Goal: Transaction & Acquisition: Obtain resource

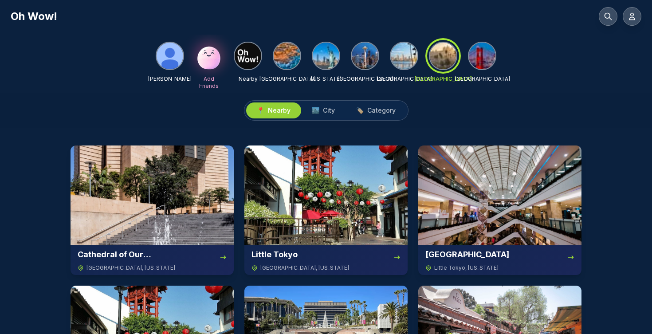
click at [399, 56] on img at bounding box center [404, 56] width 27 height 27
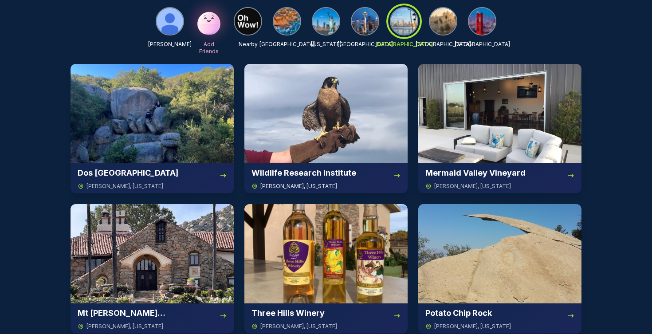
scroll to position [65, 0]
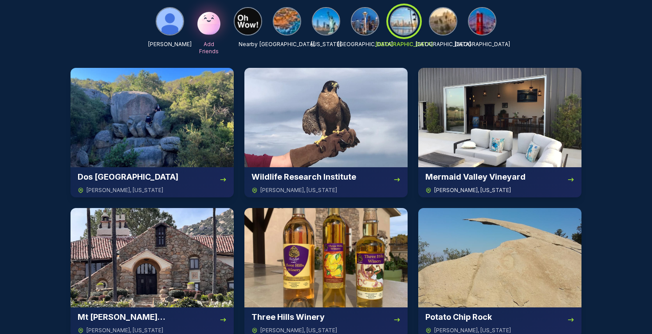
click at [493, 125] on img at bounding box center [499, 117] width 163 height 99
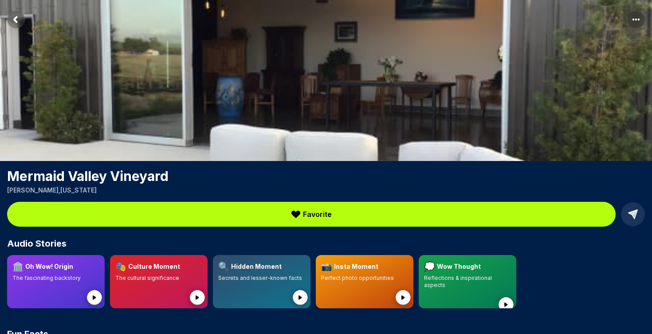
click at [16, 20] on rect "Return to previous page" at bounding box center [16, 20] width 18 height 18
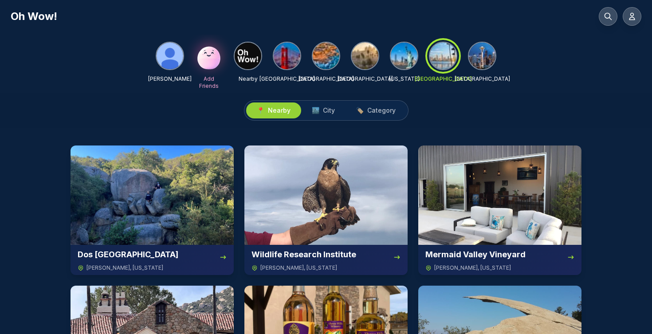
click at [168, 59] on img at bounding box center [169, 56] width 27 height 27
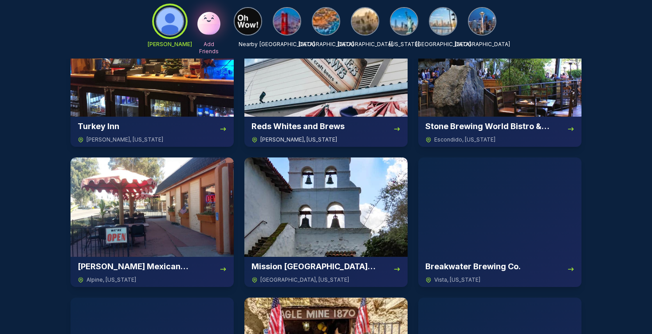
scroll to position [103, 0]
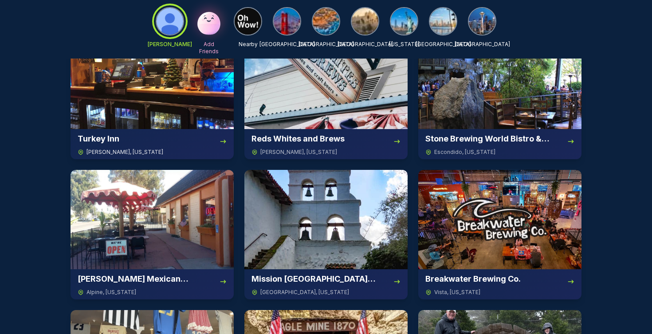
click at [165, 110] on img at bounding box center [151, 79] width 163 height 99
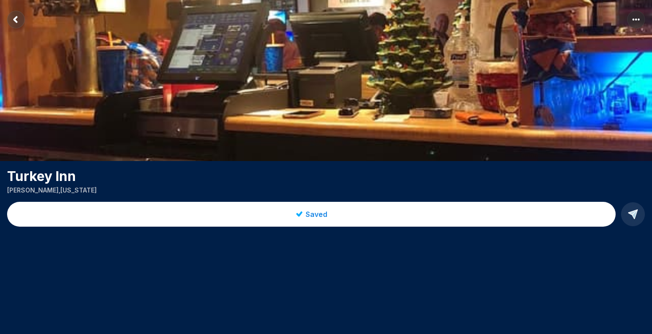
click at [312, 213] on span "Saved" at bounding box center [316, 214] width 22 height 11
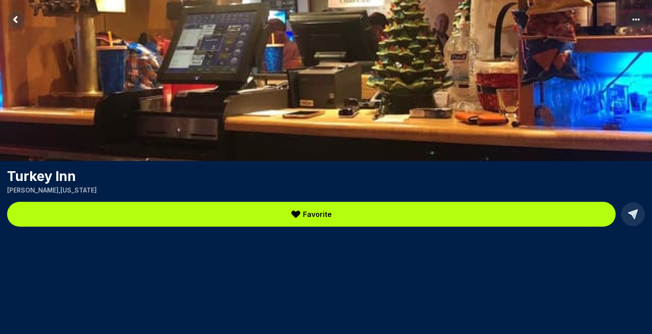
click at [14, 20] on icon "Return to previous page" at bounding box center [15, 19] width 3 height 5
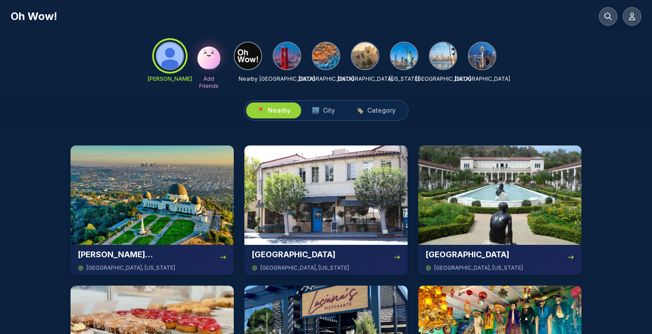
click at [170, 54] on div at bounding box center [170, 56] width 32 height 32
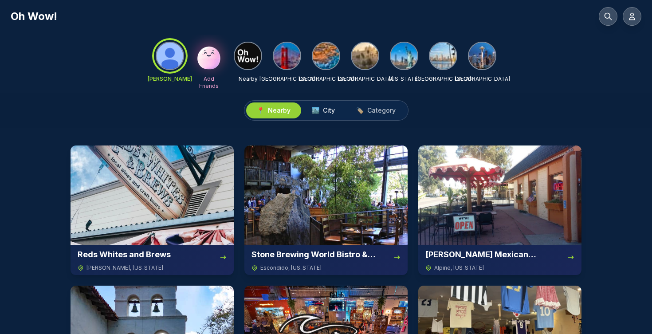
click at [323, 113] on span "City" at bounding box center [329, 110] width 12 height 9
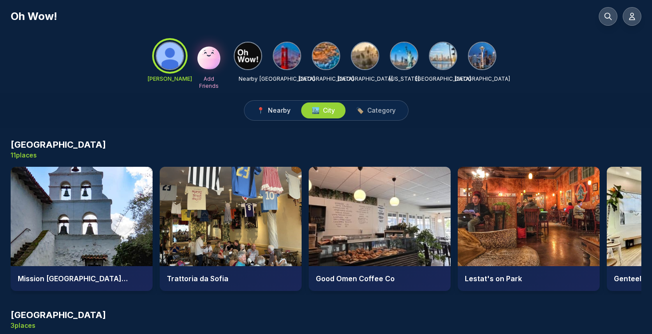
click at [281, 116] on button "📍 Nearby" at bounding box center [273, 110] width 55 height 16
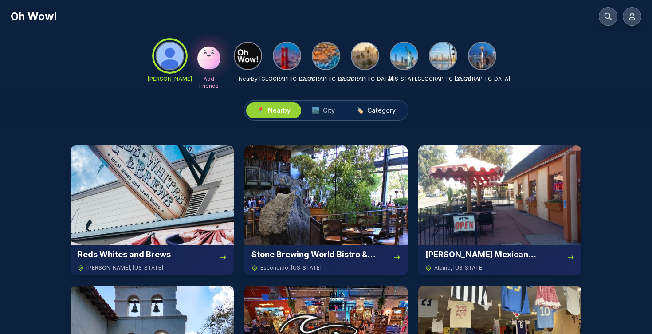
click at [371, 107] on span "Category" at bounding box center [381, 110] width 28 height 9
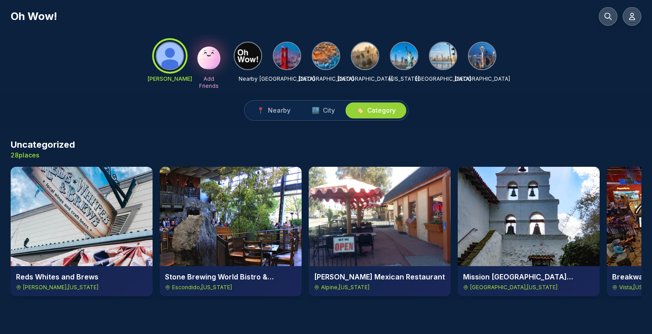
click at [172, 61] on div at bounding box center [170, 56] width 32 height 32
click at [274, 111] on span "Nearby" at bounding box center [279, 110] width 23 height 9
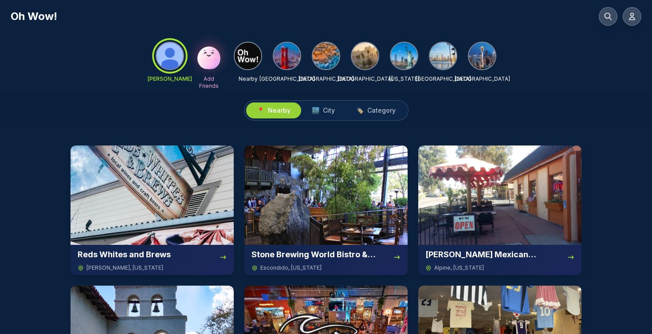
click at [113, 120] on div "📍 Nearby 🏙️ City 🏷️ Category" at bounding box center [326, 110] width 652 height 35
click at [135, 181] on img at bounding box center [151, 194] width 163 height 99
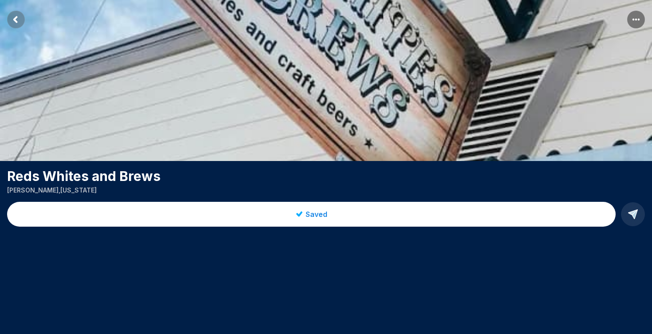
click at [637, 218] on icon at bounding box center [632, 214] width 12 height 12
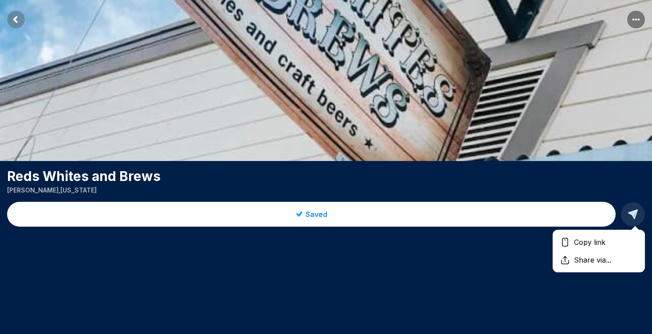
click at [10, 17] on rect "Return to previous page" at bounding box center [16, 20] width 18 height 18
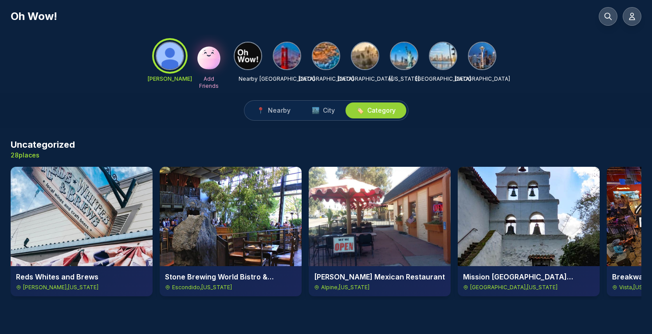
click at [75, 190] on img at bounding box center [82, 216] width 142 height 99
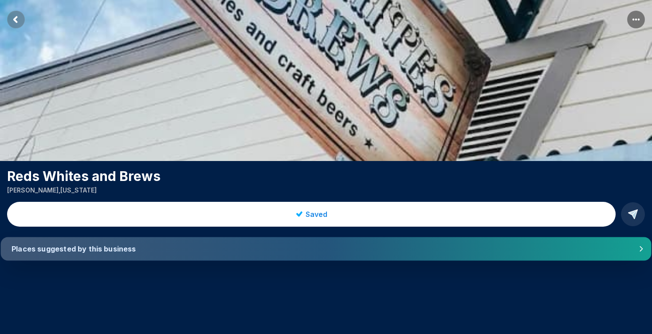
click at [109, 248] on h4 "Places suggested by this business" at bounding box center [316, 248] width 609 height 9
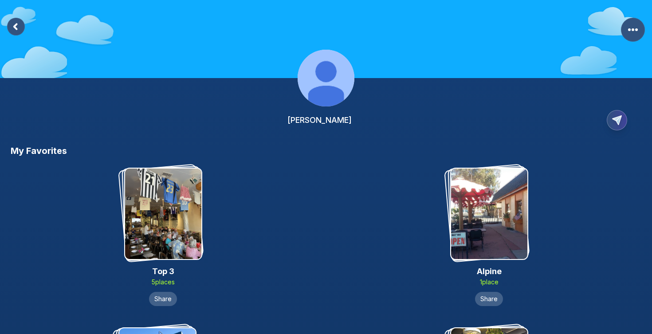
click at [14, 28] on rect at bounding box center [16, 27] width 18 height 18
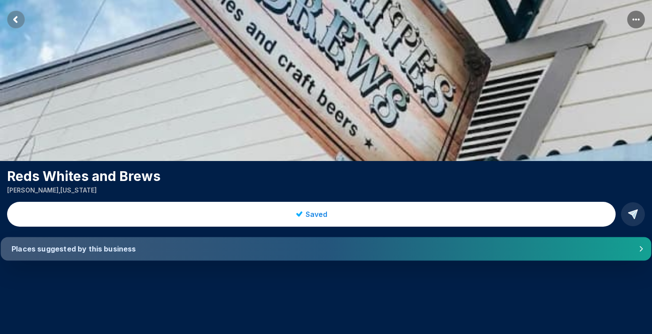
click at [229, 250] on h4 "Places suggested by this business" at bounding box center [316, 248] width 609 height 9
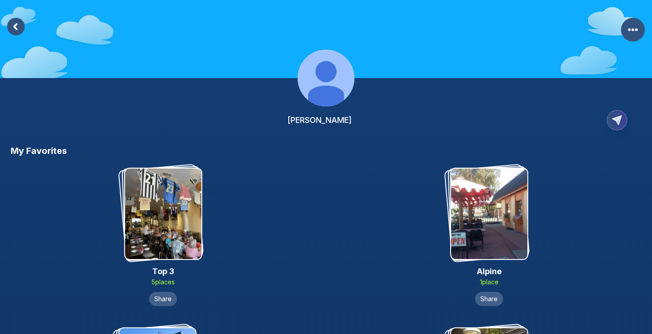
click at [14, 25] on icon at bounding box center [15, 26] width 3 height 5
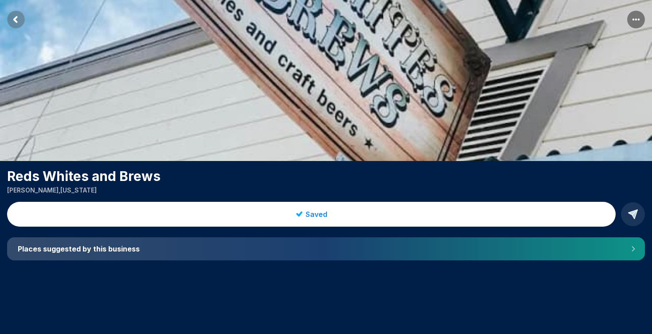
click at [637, 16] on rect "More options" at bounding box center [636, 20] width 18 height 18
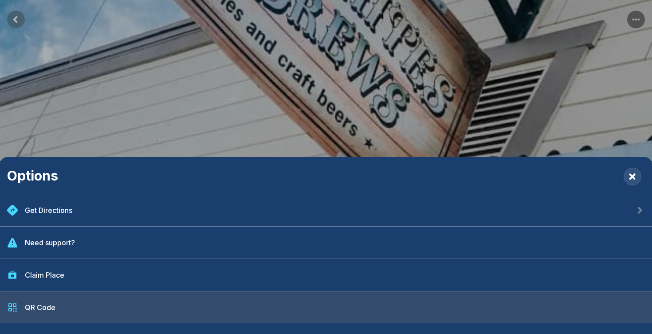
click at [50, 308] on div "QR Code" at bounding box center [40, 307] width 31 height 11
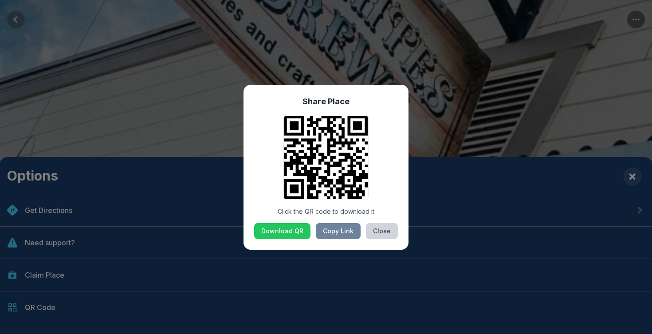
click at [188, 70] on div "Share Place Click the QR code to download it Download QR Copy Link Close" at bounding box center [326, 167] width 652 height 334
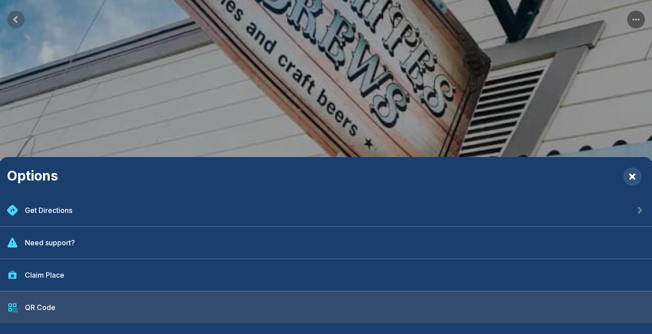
click at [63, 301] on div "QR Code" at bounding box center [326, 307] width 652 height 32
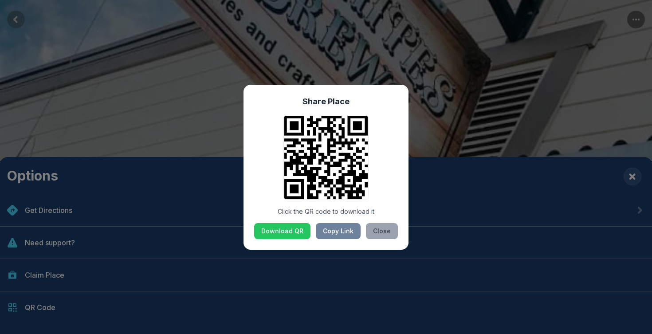
click at [388, 236] on button "Close" at bounding box center [382, 231] width 32 height 16
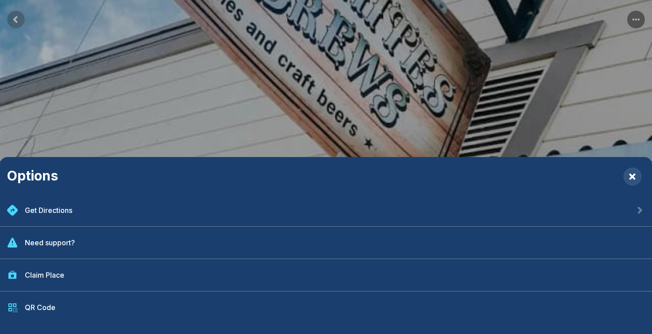
click at [19, 23] on div "Options Get Directions Need support? Claim Place QR Code" at bounding box center [326, 167] width 652 height 334
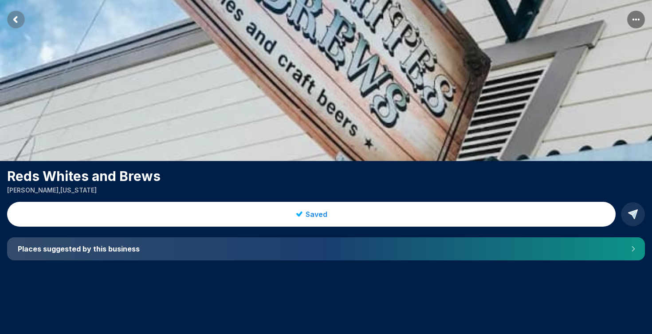
click at [19, 23] on rect "Return to previous page" at bounding box center [16, 20] width 18 height 18
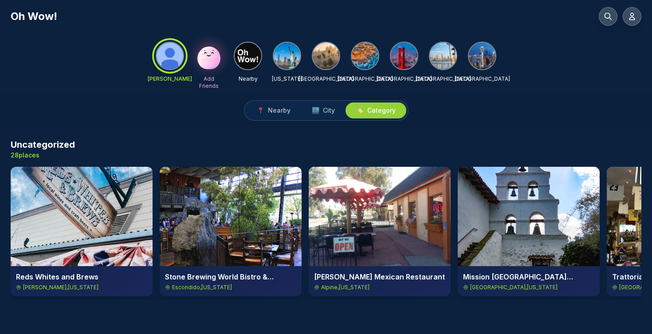
click at [204, 211] on img at bounding box center [231, 216] width 142 height 99
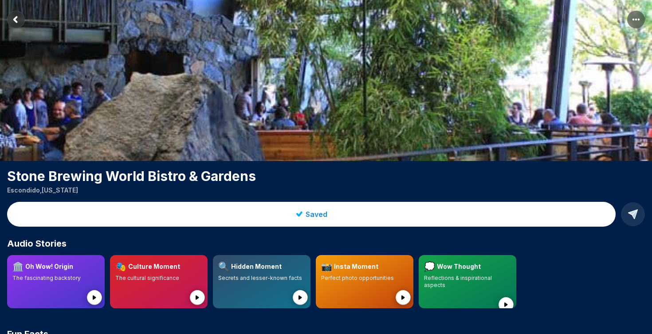
click at [16, 18] on icon "Return to previous page" at bounding box center [15, 19] width 3 height 5
